Goal: Task Accomplishment & Management: Manage account settings

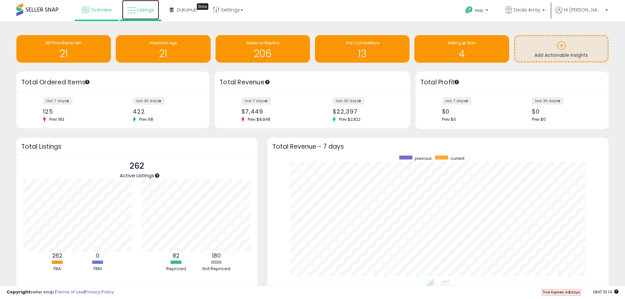
click at [134, 12] on icon at bounding box center [131, 10] width 9 height 9
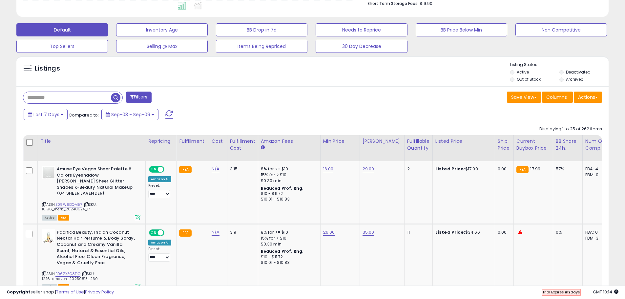
scroll to position [98, 0]
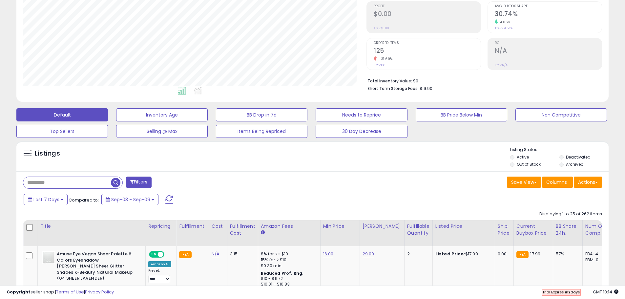
click at [66, 184] on input "text" at bounding box center [67, 182] width 88 height 11
type input "*****"
click at [0, 0] on div "Retrieving listings data.." at bounding box center [0, 0] width 0 height 0
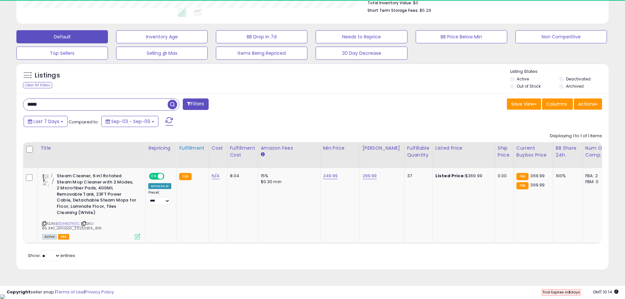
scroll to position [134, 343]
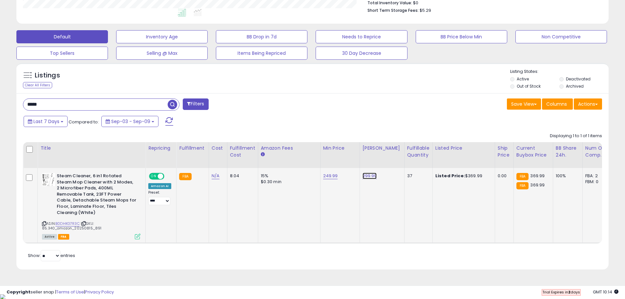
click at [369, 176] on link "299.99" at bounding box center [369, 175] width 14 height 7
drag, startPoint x: 343, startPoint y: 159, endPoint x: 310, endPoint y: 163, distance: 32.9
click at [310, 163] on table "Title Repricing" at bounding box center [493, 192] width 941 height 101
type input "******"
click at [401, 159] on div at bounding box center [392, 159] width 25 height 11
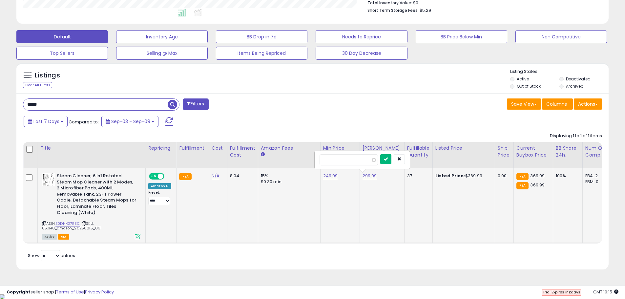
click at [391, 158] on button "submit" at bounding box center [385, 159] width 11 height 10
